Goal: Task Accomplishment & Management: Complete application form

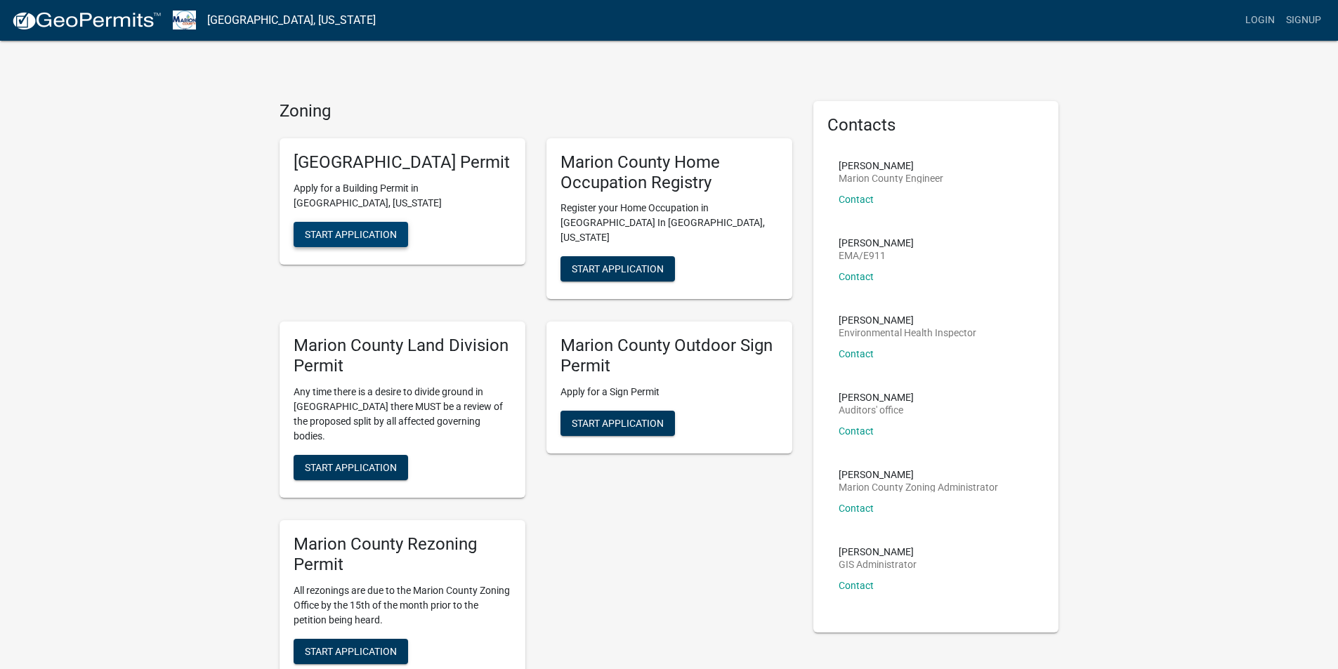
click at [353, 239] on span "Start Application" at bounding box center [351, 233] width 92 height 11
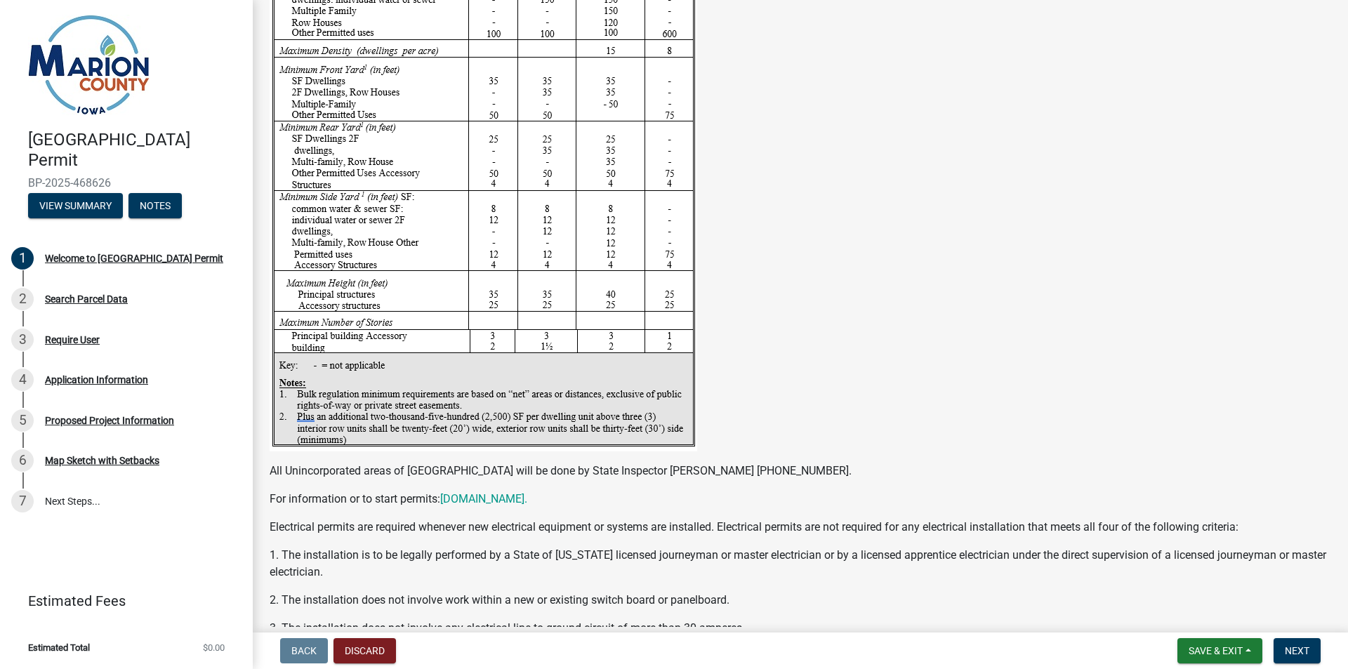
scroll to position [2177, 0]
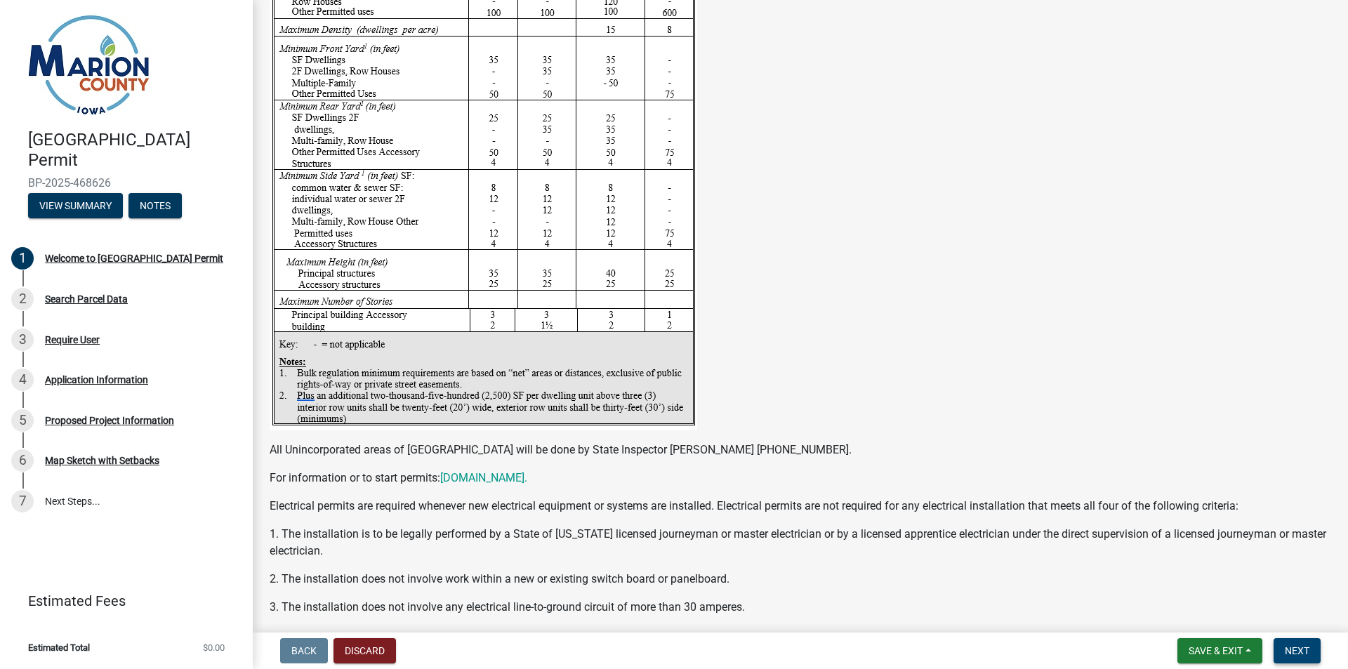
click at [1288, 653] on span "Next" at bounding box center [1297, 650] width 25 height 11
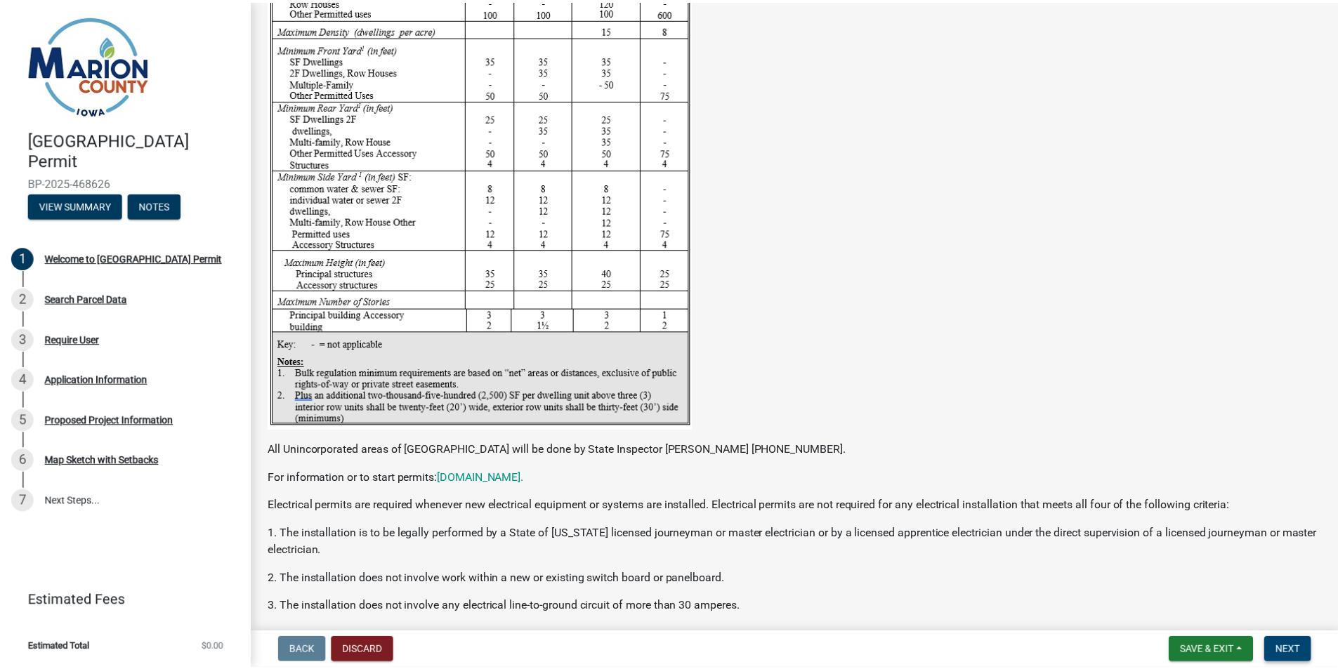
scroll to position [0, 0]
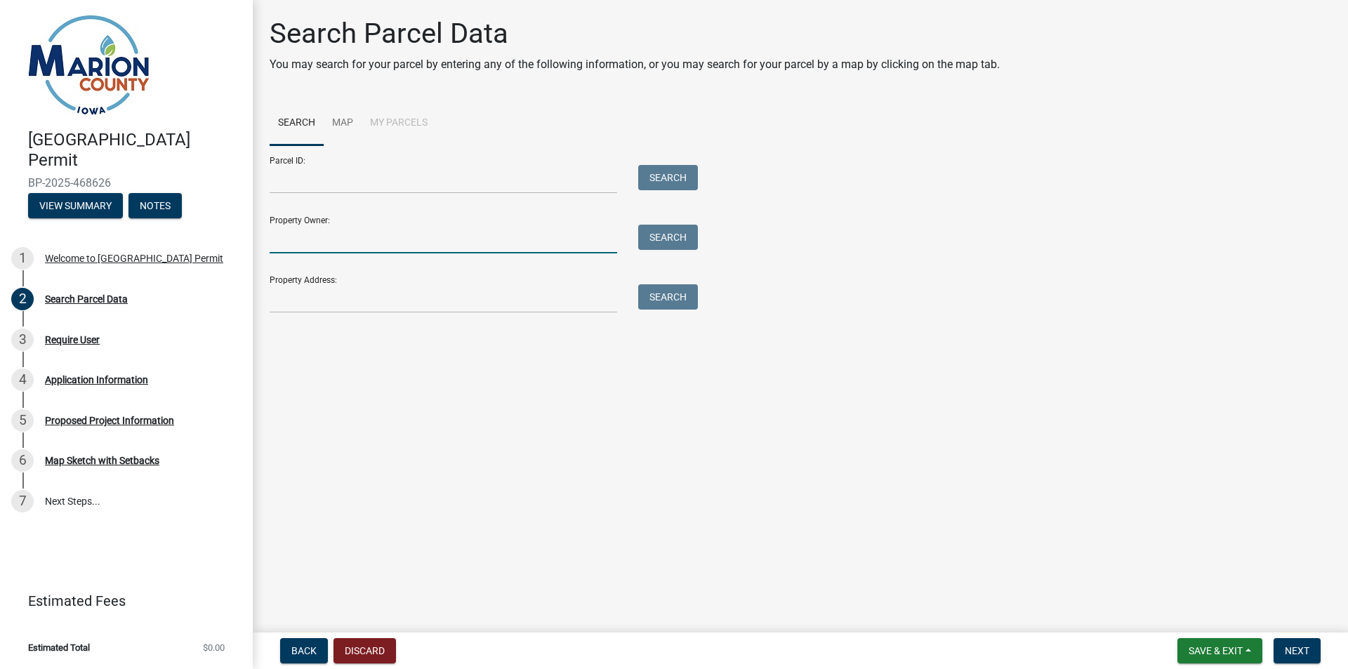
click at [289, 240] on input "Property Owner:" at bounding box center [444, 239] width 348 height 29
type input "[PERSON_NAME]"
click at [670, 241] on button "Search" at bounding box center [668, 237] width 60 height 25
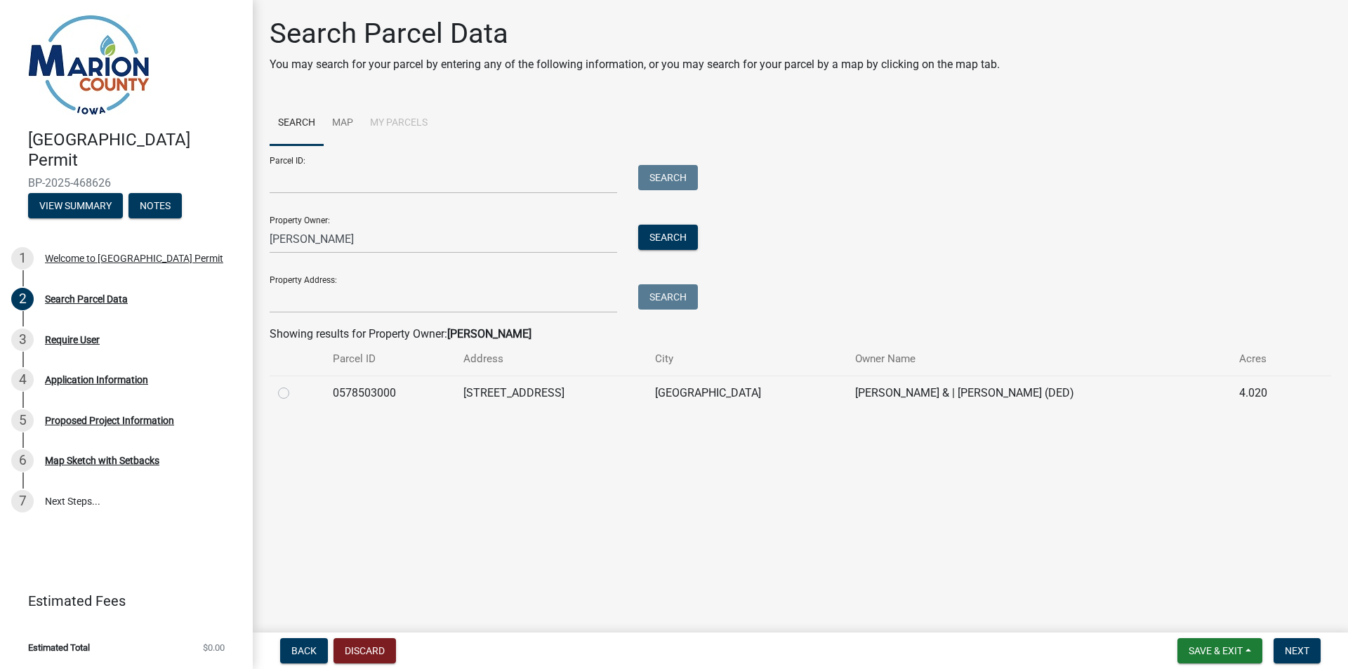
click at [295, 385] on label at bounding box center [295, 385] width 0 height 0
click at [295, 394] on input "radio" at bounding box center [299, 389] width 9 height 9
radio input "true"
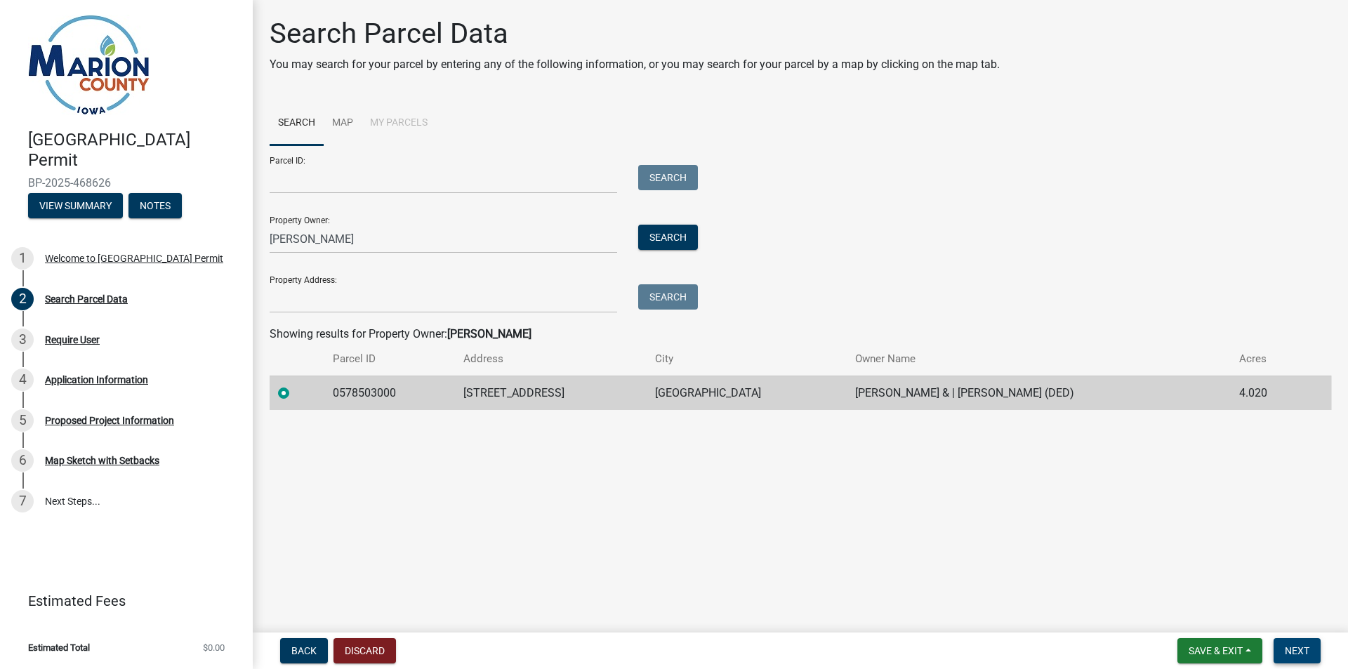
click at [1298, 659] on button "Next" at bounding box center [1297, 650] width 47 height 25
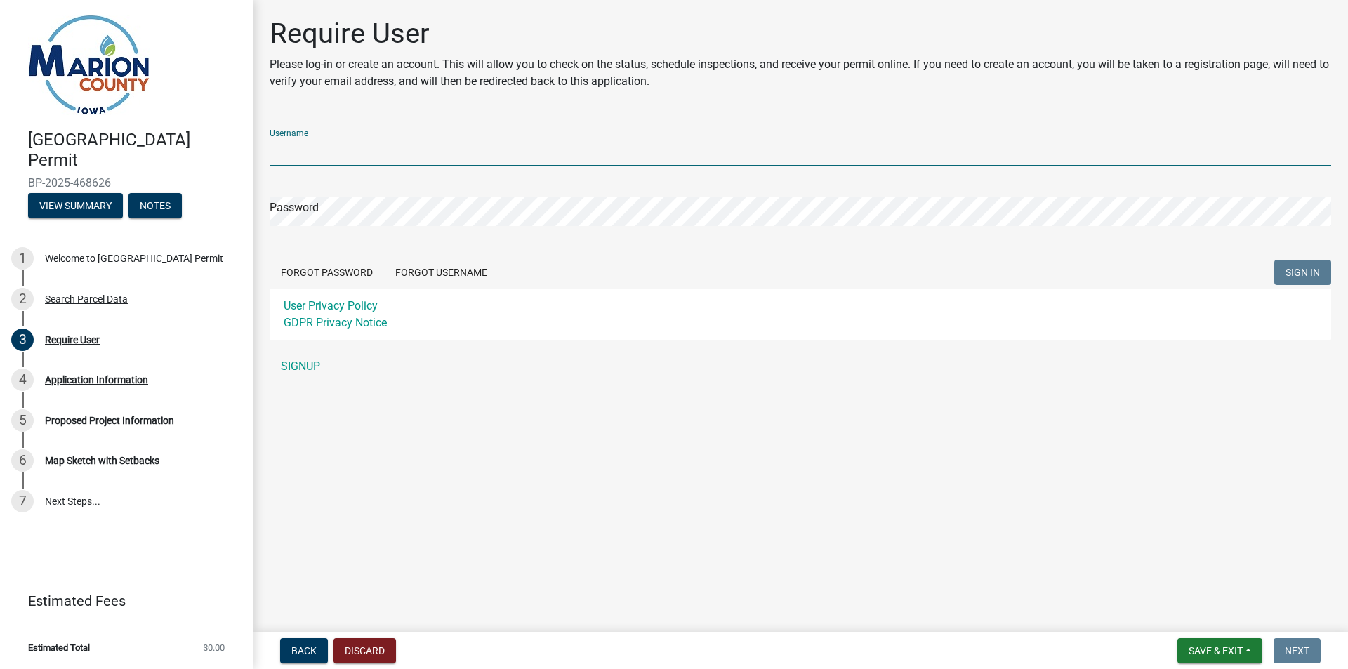
click at [301, 150] on input "Username" at bounding box center [801, 152] width 1062 height 29
click at [295, 372] on link "SIGNUP" at bounding box center [801, 367] width 1062 height 28
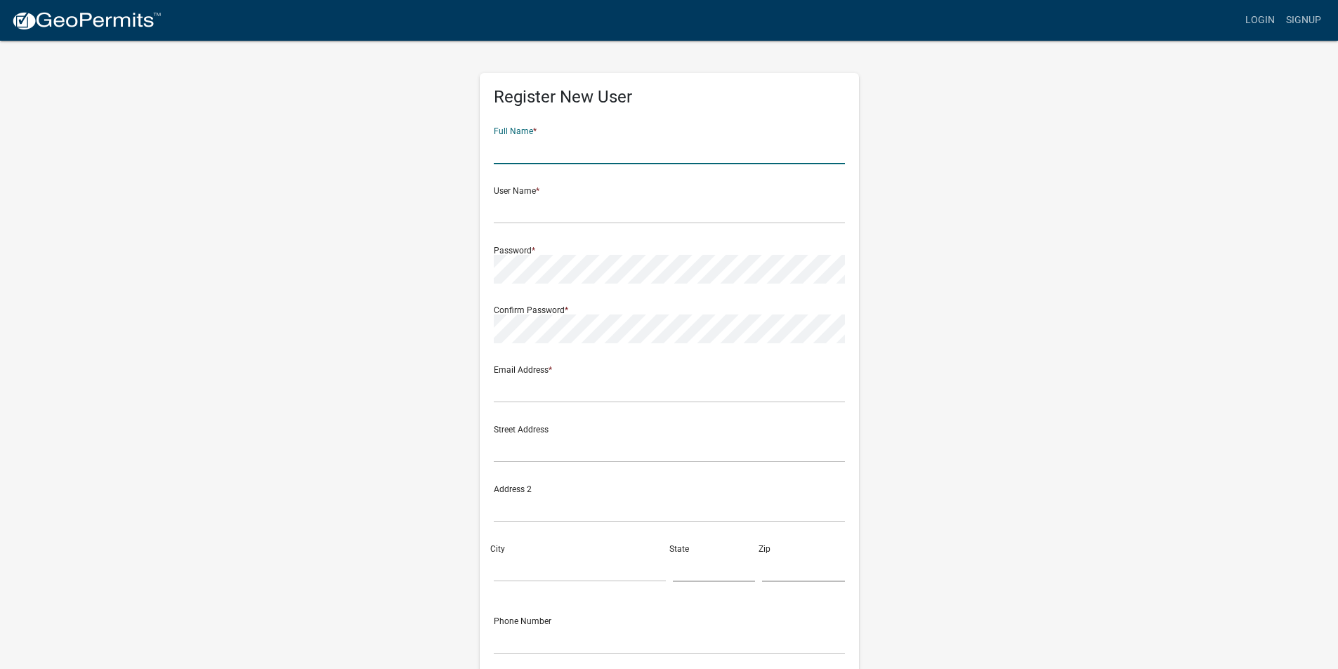
click at [531, 148] on input "text" at bounding box center [669, 150] width 351 height 29
type input "[PERSON_NAME]"
type input "[EMAIL_ADDRESS][DOMAIN_NAME]"
type input "[STREET_ADDRESS]"
type input "[GEOGRAPHIC_DATA]"
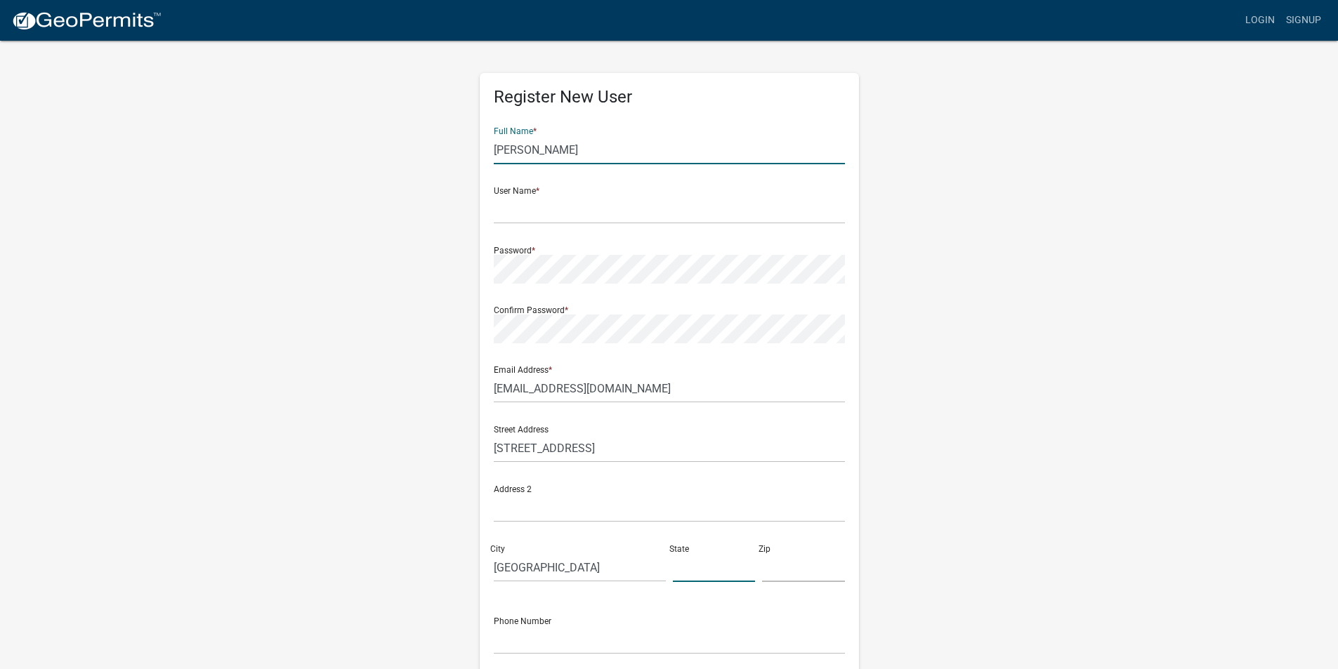
type input "[US_STATE]"
type input "50138"
type input "6418915848"
click at [512, 212] on input "text" at bounding box center [669, 209] width 351 height 29
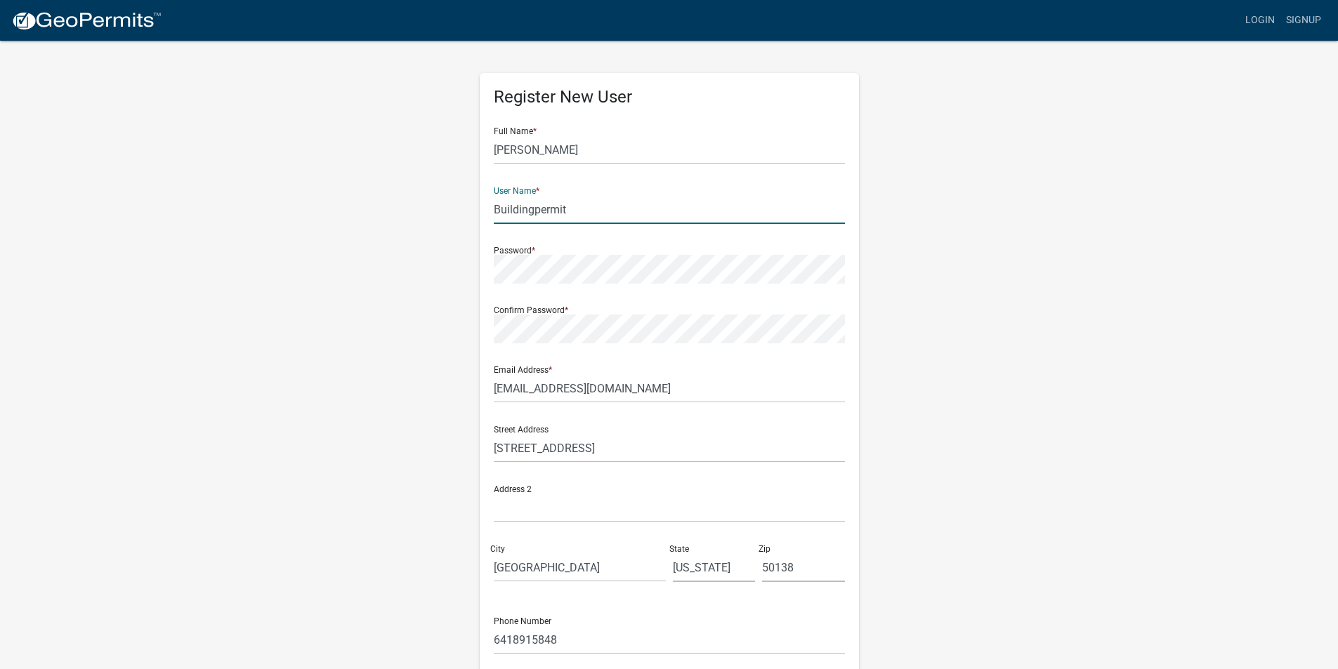
type input "Buildingpermit"
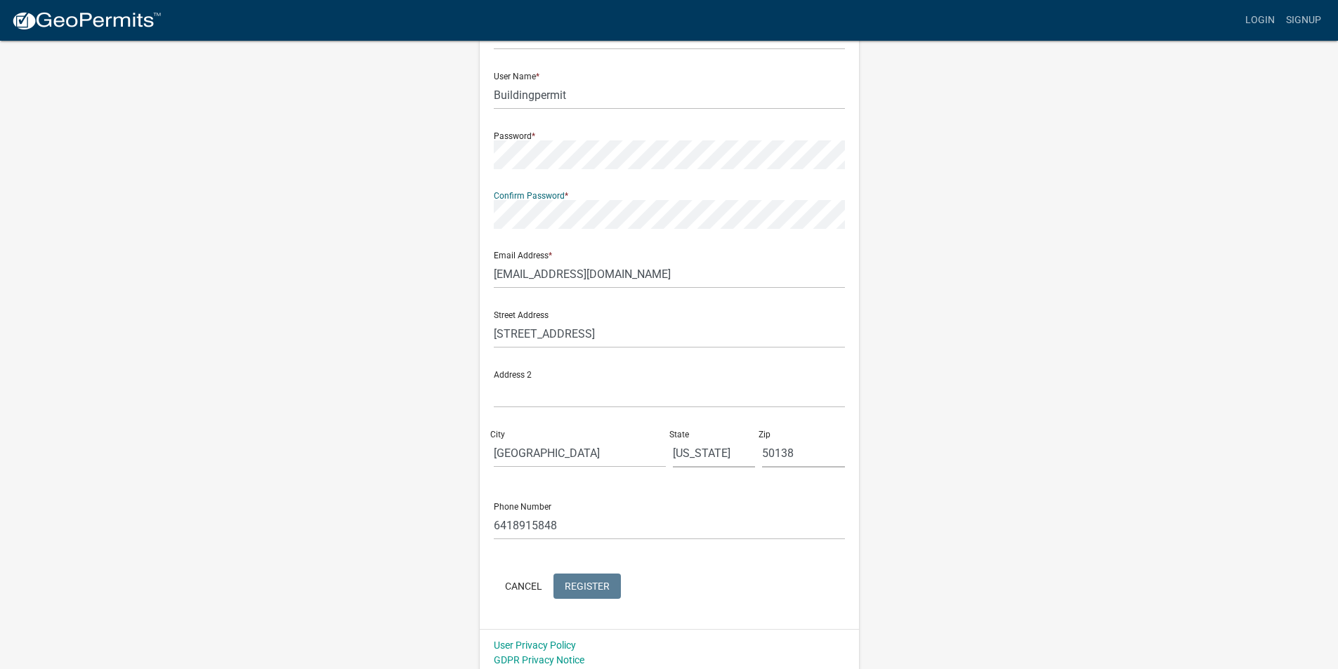
scroll to position [121, 0]
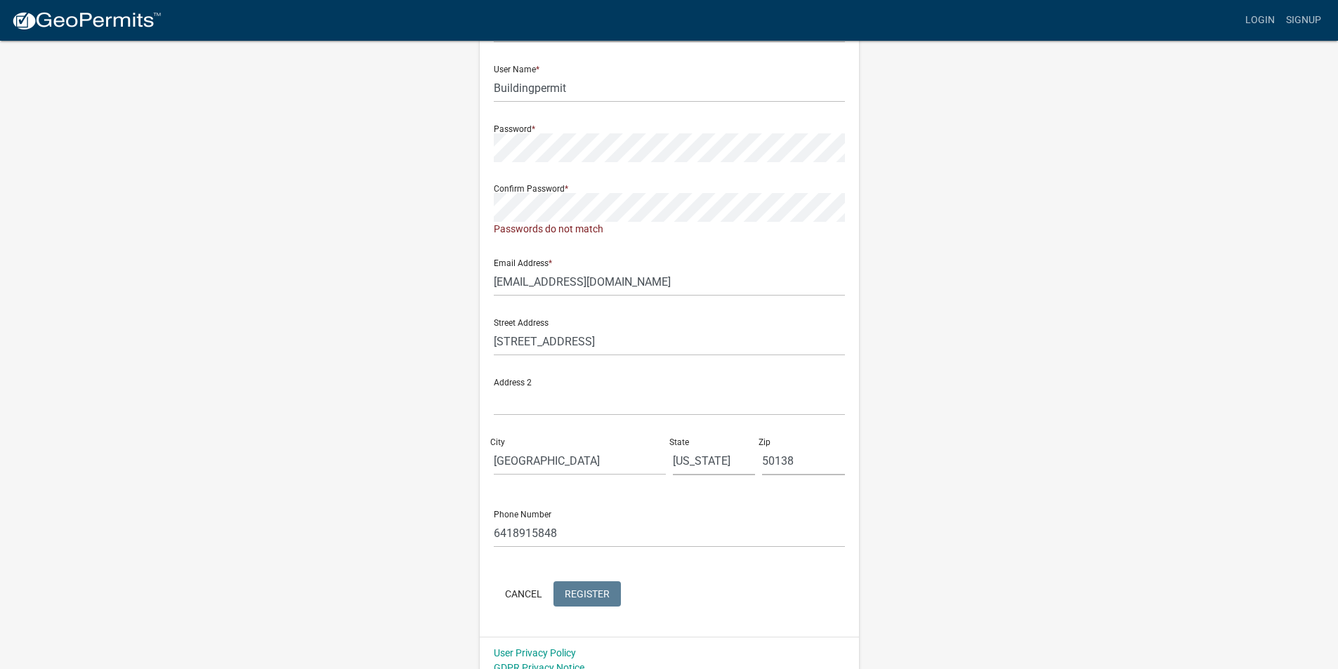
click at [591, 577] on form "Full Name * [PERSON_NAME] User Name * Buildingpermit Password * Confirm Passwor…" at bounding box center [669, 302] width 351 height 616
click at [448, 218] on div "Register New User Full Name * [PERSON_NAME] User Name * Buildingpermit Password…" at bounding box center [669, 301] width 801 height 766
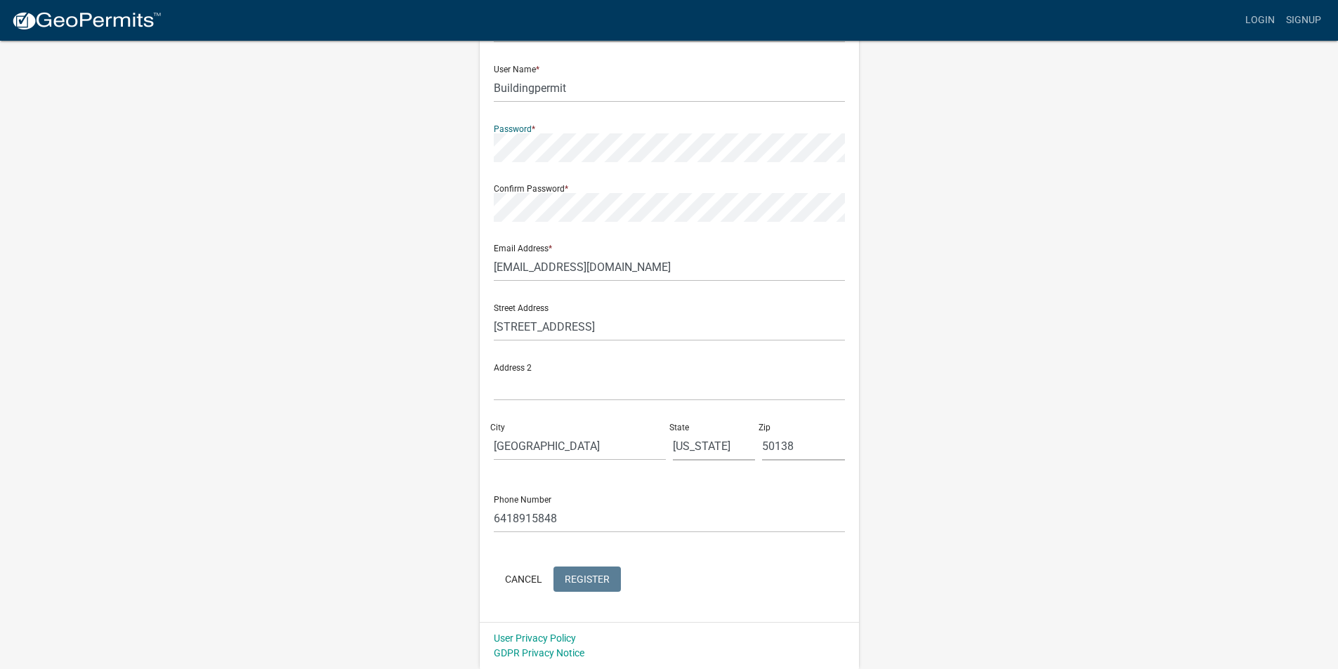
click at [449, 157] on div "Register New User Full Name * [PERSON_NAME] User Name * Buildingpermit Password…" at bounding box center [669, 293] width 801 height 751
click at [584, 582] on span "Register" at bounding box center [587, 578] width 45 height 11
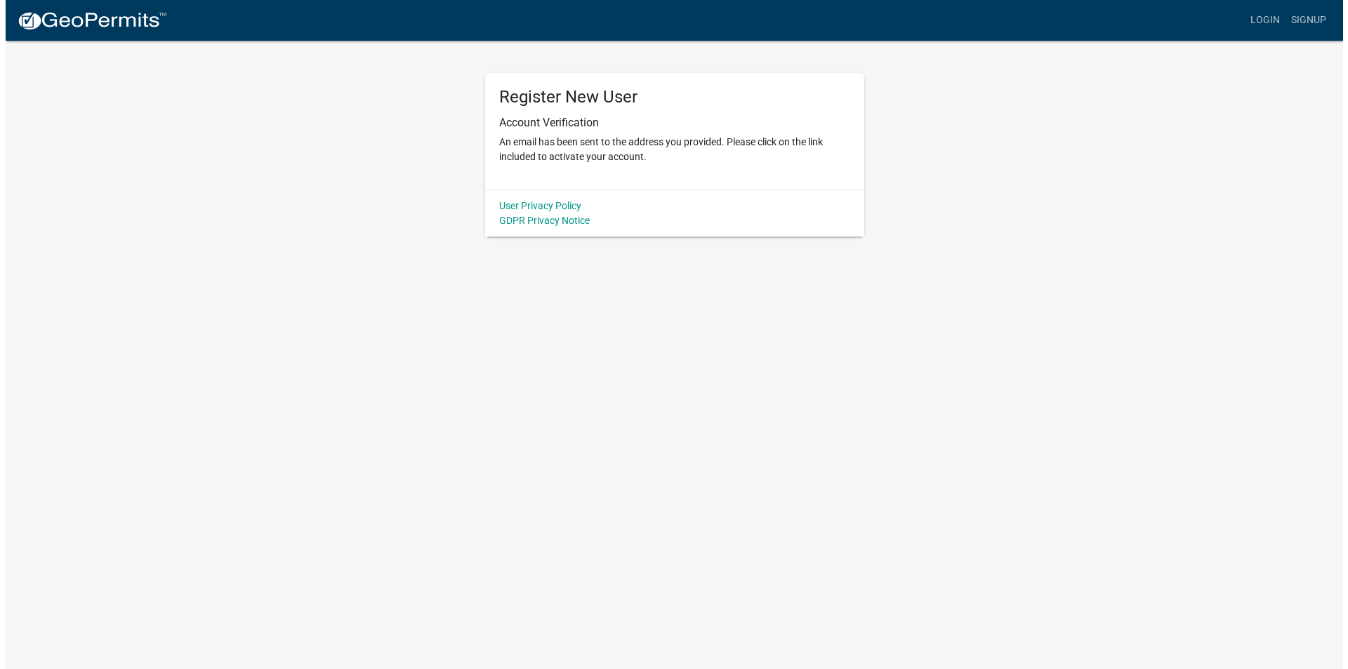
scroll to position [0, 0]
